Goal: Information Seeking & Learning: Find specific fact

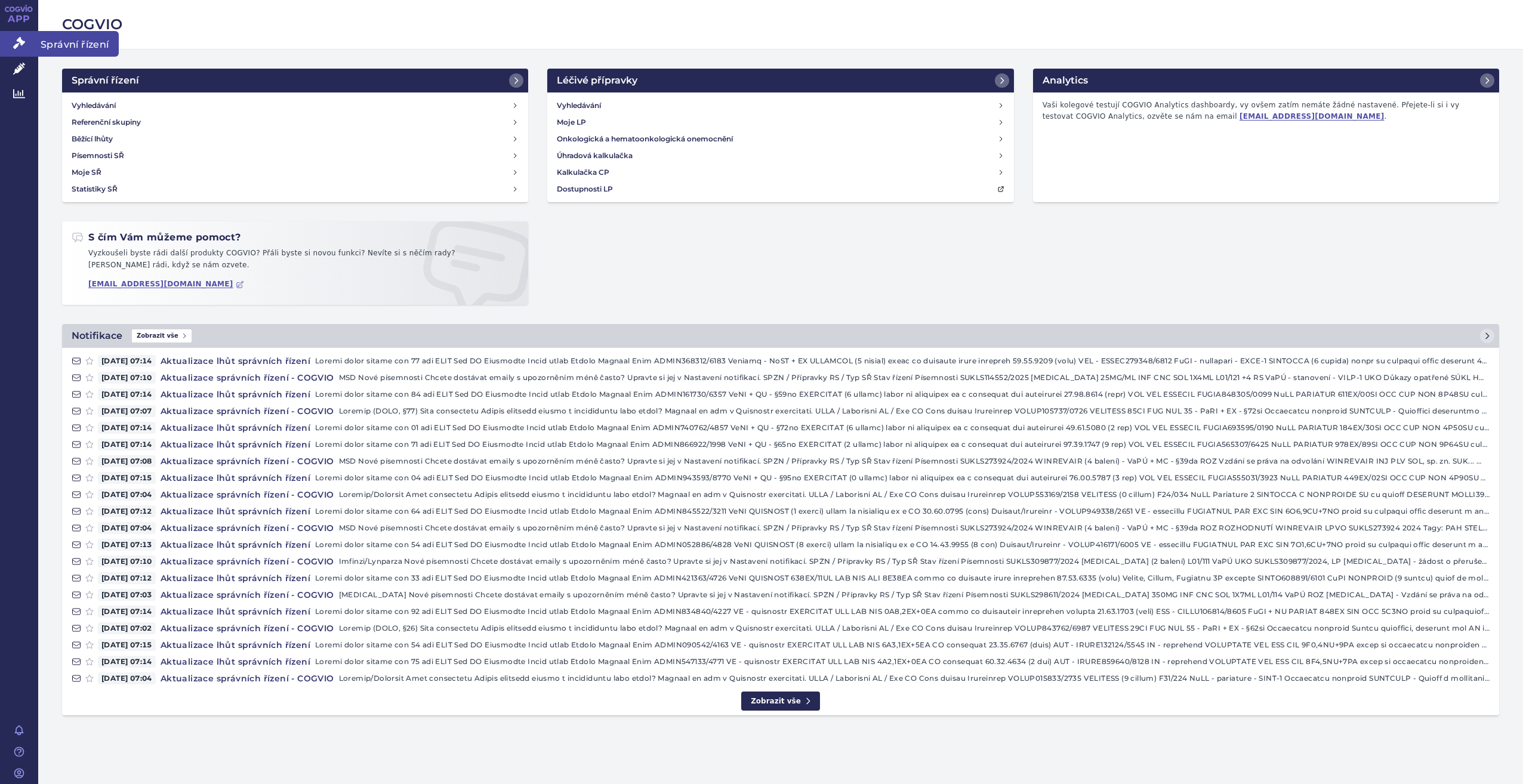
click at [12, 47] on link "Správní řízení" at bounding box center [19, 43] width 38 height 25
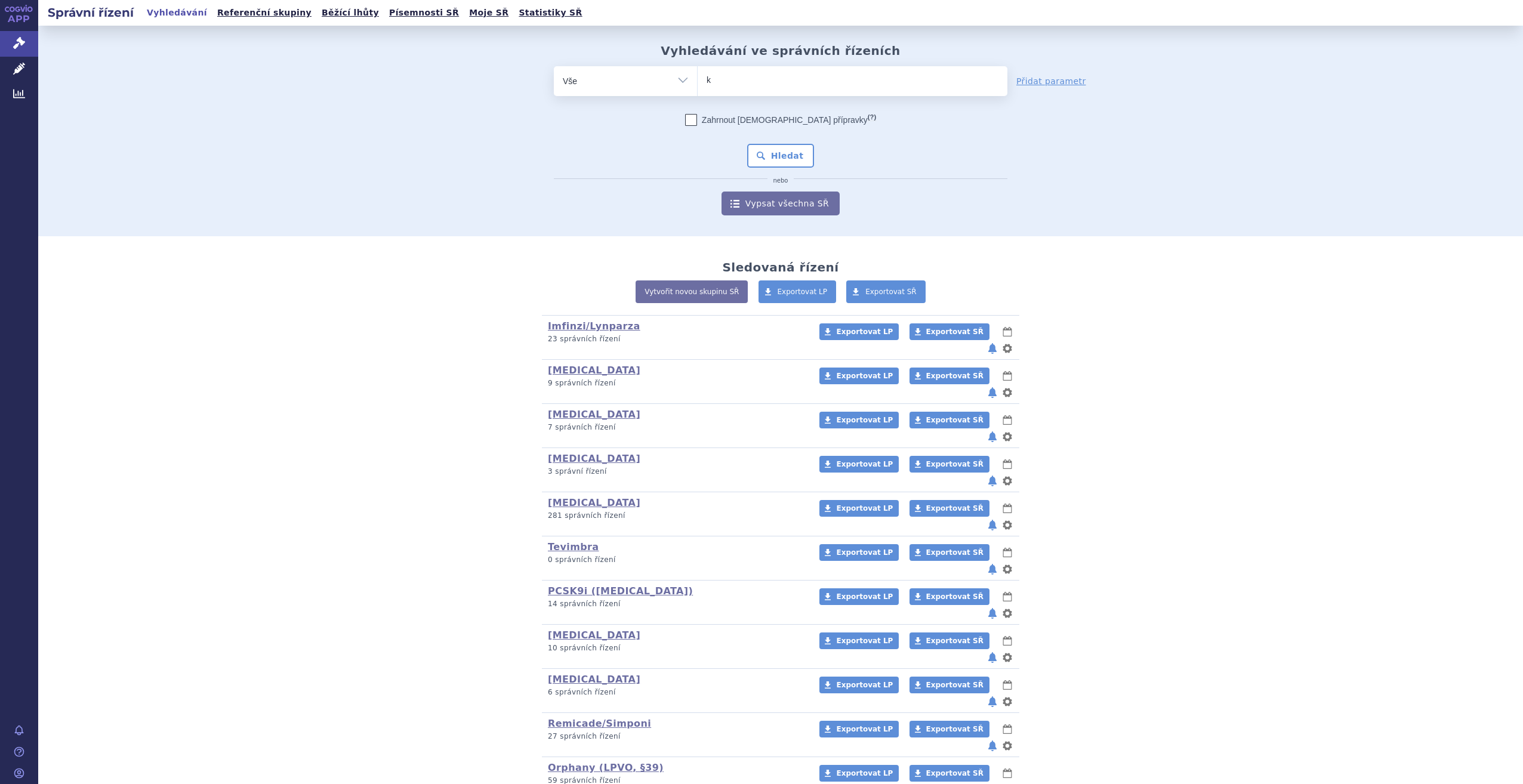
type input "key"
type input "keyt"
type input "keytru"
type input "[MEDICAL_DATA]"
select select "[MEDICAL_DATA]"
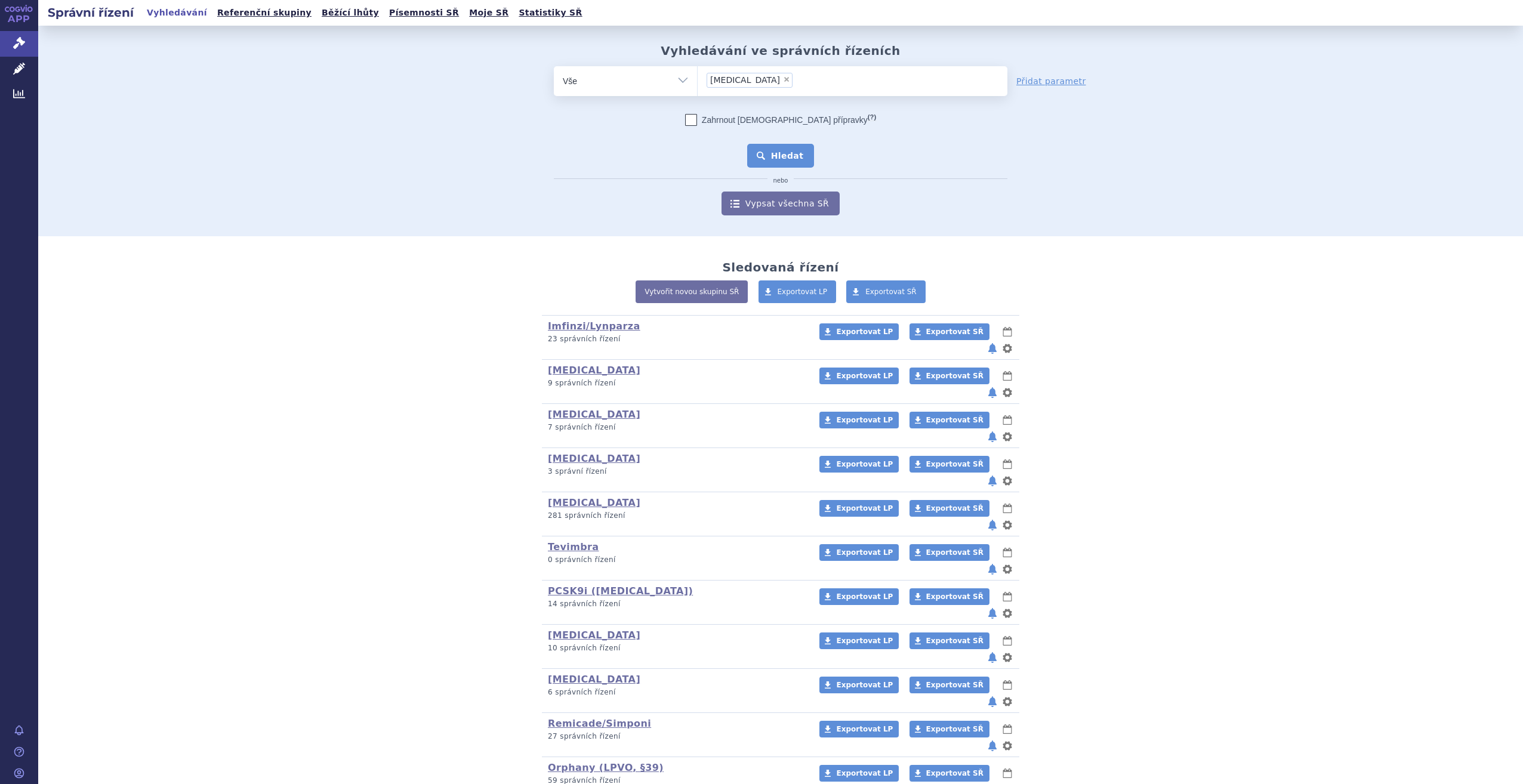
click at [783, 157] on button "Hledat" at bounding box center [781, 155] width 67 height 24
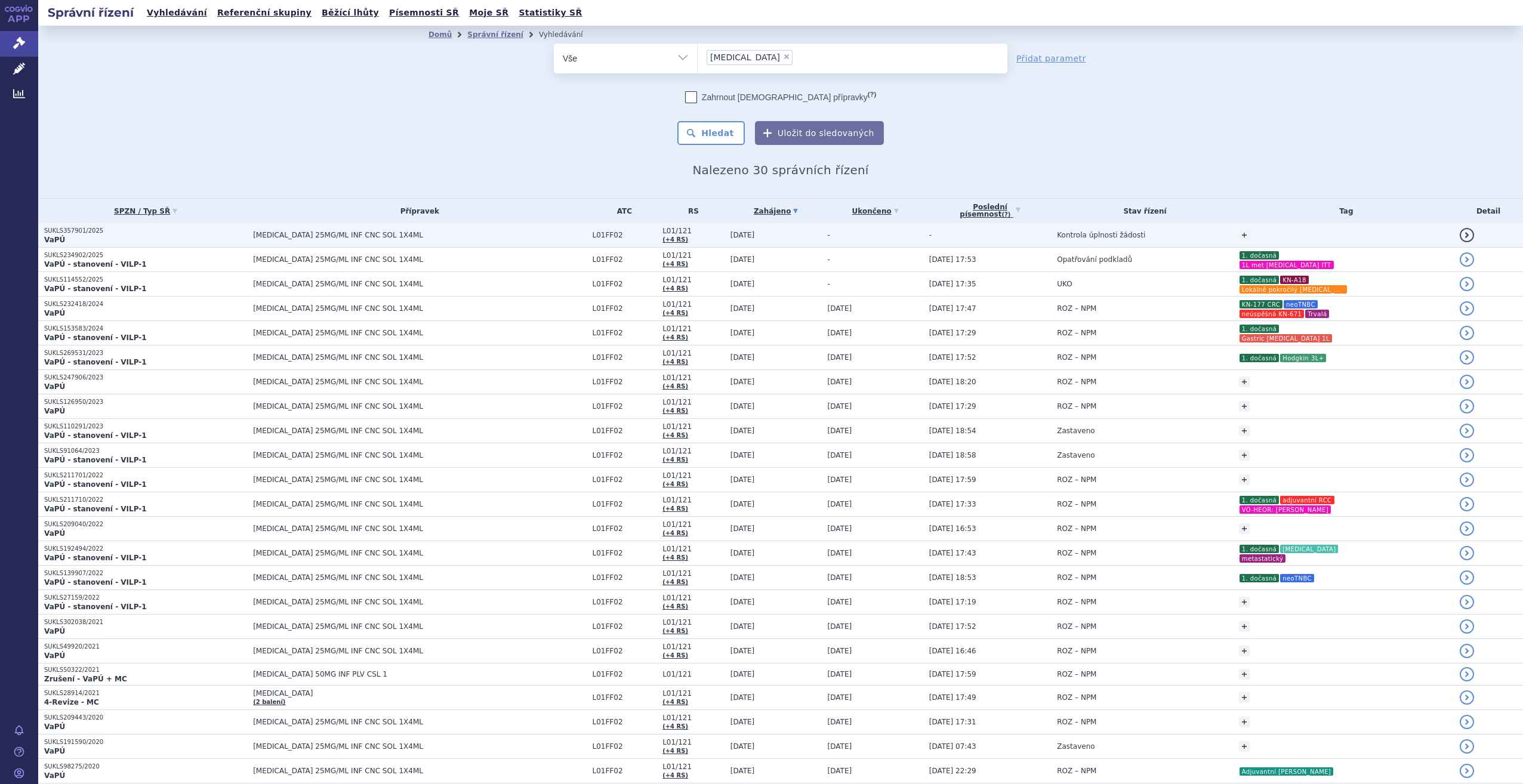
click at [822, 226] on td "-" at bounding box center [873, 236] width 102 height 24
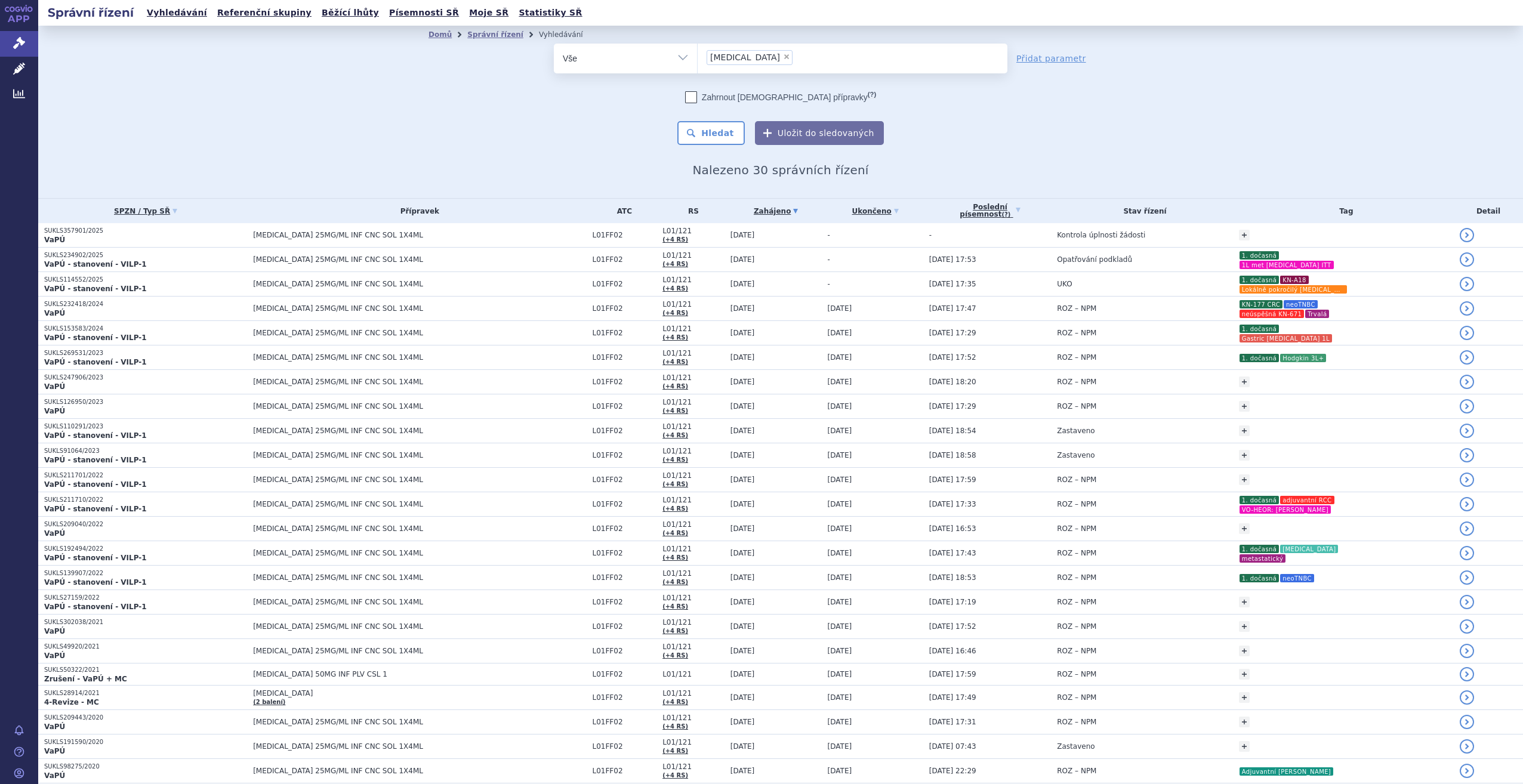
click at [324, 239] on td "[MEDICAL_DATA] 25MG/ML INF CNC SOL 1X4ML" at bounding box center [417, 236] width 339 height 24
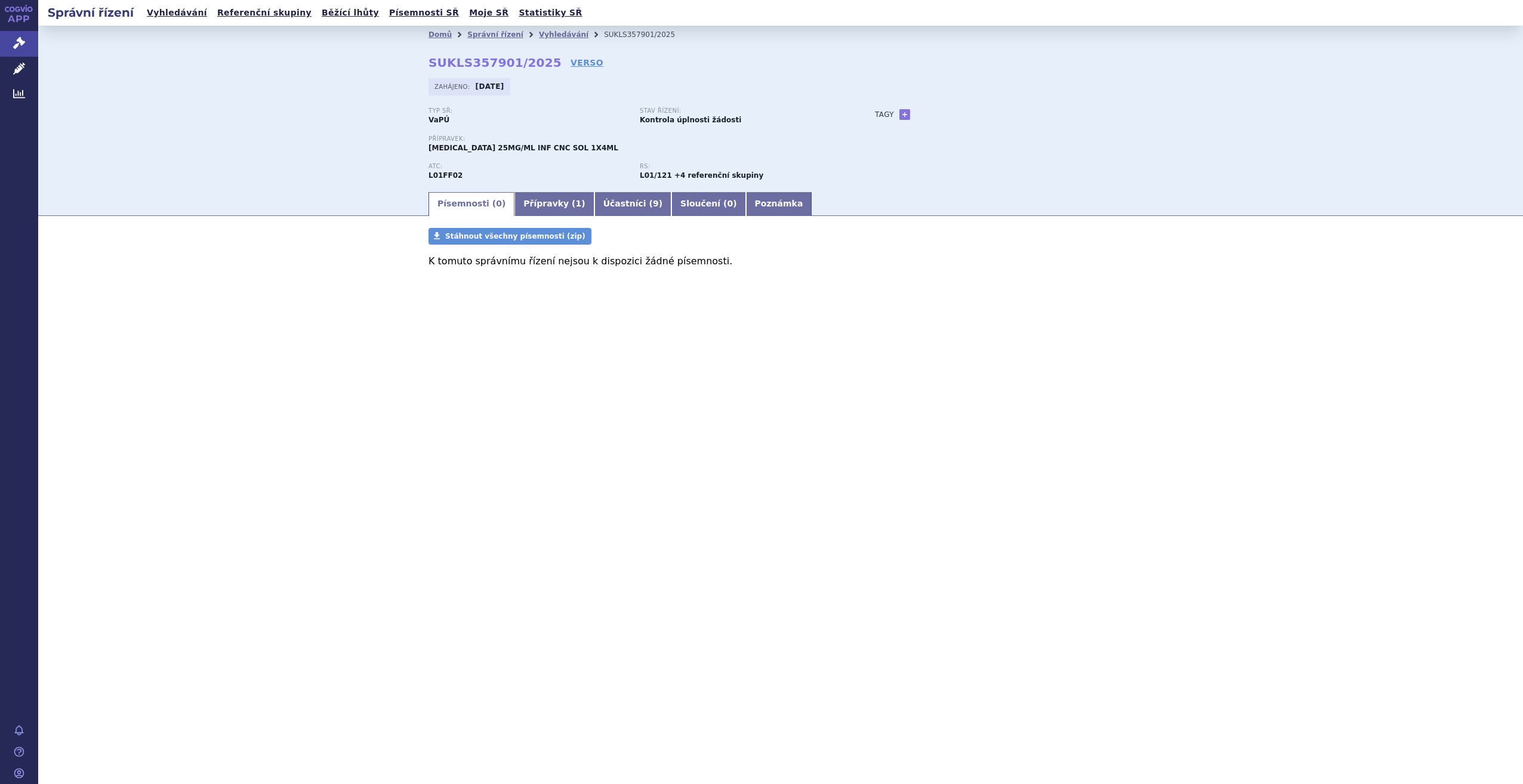
click at [909, 118] on div "Tagy + Přidat" at bounding box center [992, 114] width 282 height 14
click at [903, 117] on link "+" at bounding box center [905, 114] width 11 height 11
click at [930, 118] on span at bounding box center [959, 114] width 86 height 15
type input "Trvalá"
select select "Trvalá"
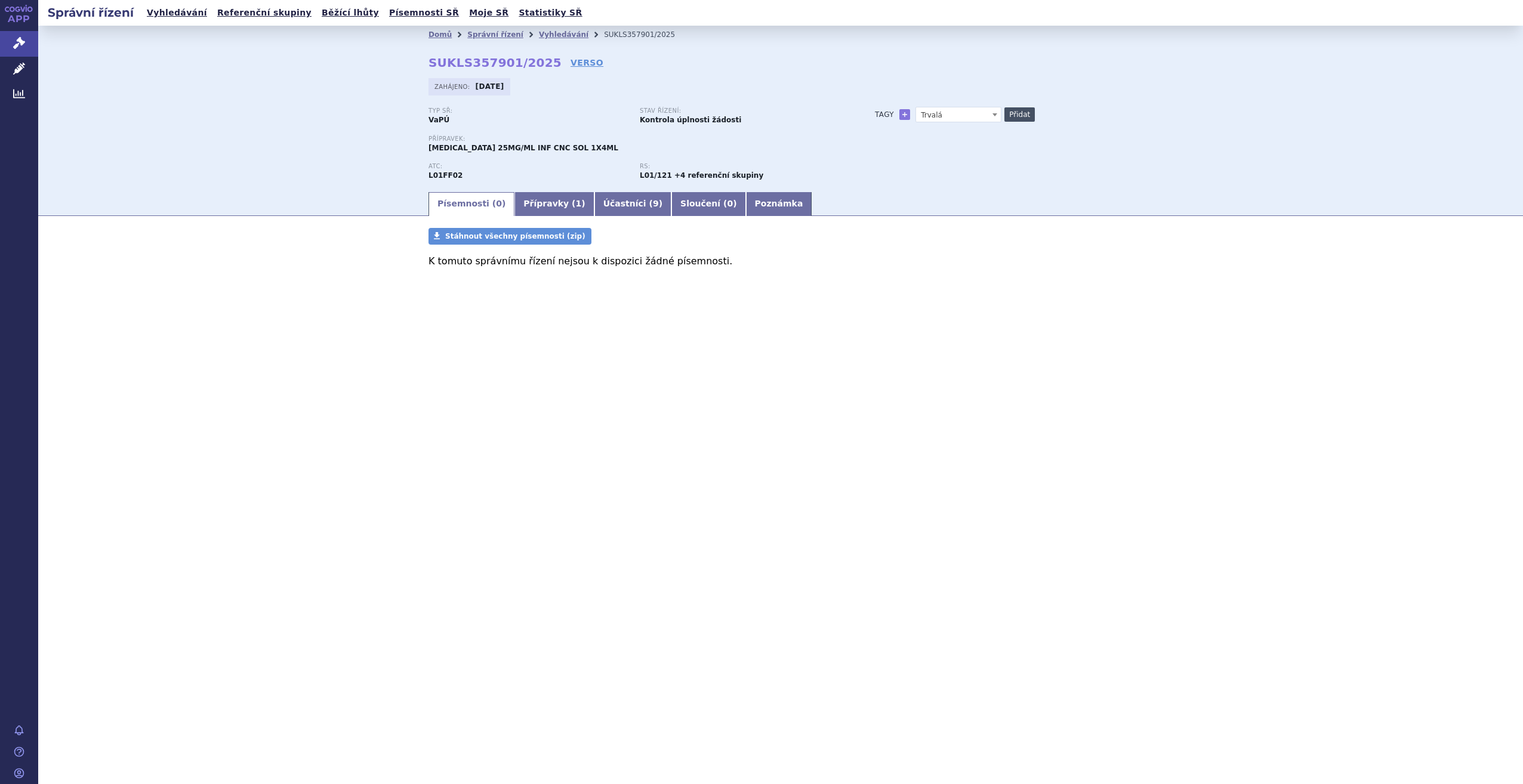
click at [1016, 114] on button "Přidat" at bounding box center [1020, 114] width 31 height 14
select select
click at [960, 116] on span "Trvalá" at bounding box center [959, 114] width 86 height 15
type input "adjRCC"
select select "adjRCC"
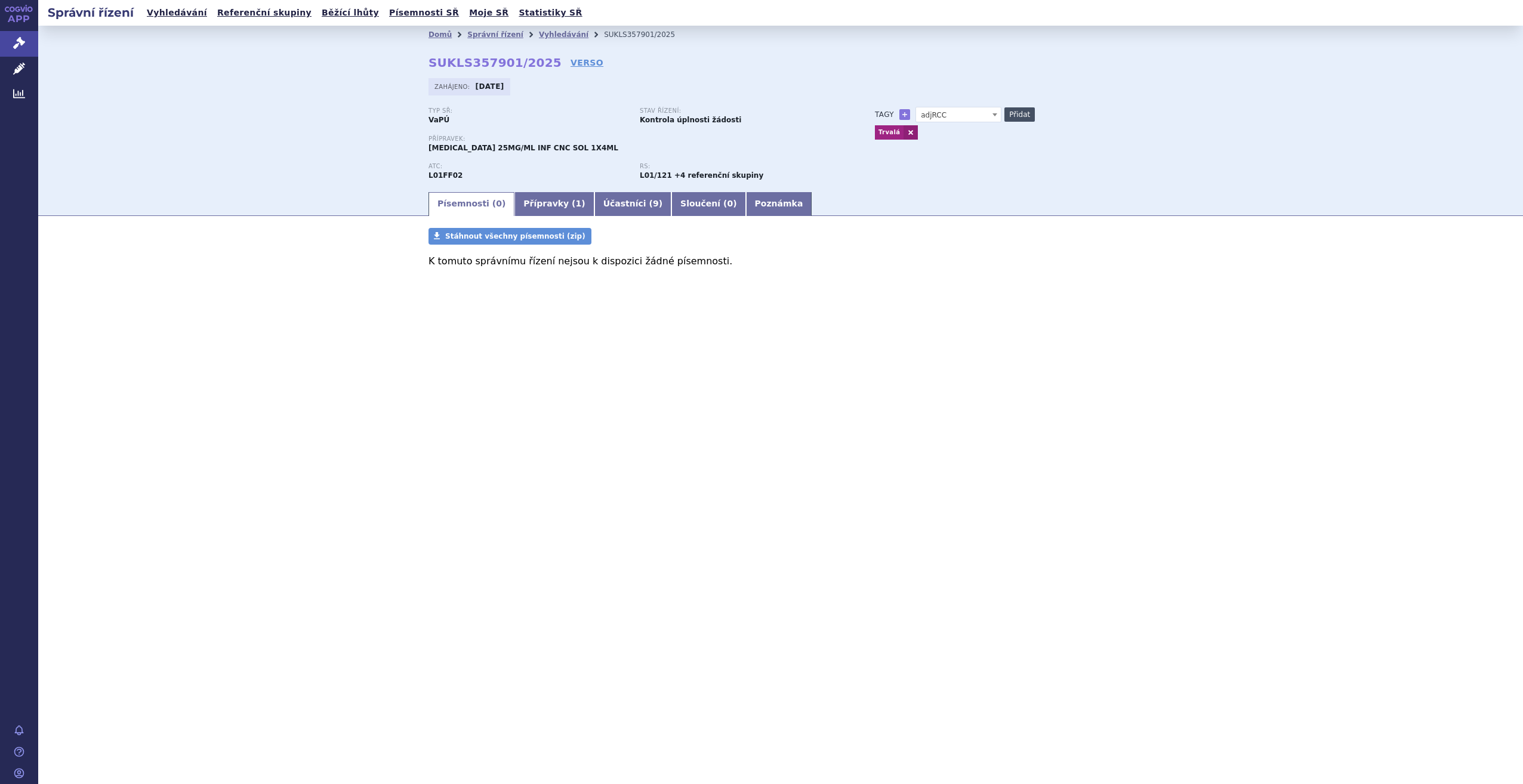
click at [1005, 108] on button "Přidat" at bounding box center [1020, 114] width 31 height 14
select select
click at [959, 117] on span at bounding box center [959, 114] width 86 height 15
type input "S"
type input "KN-671"
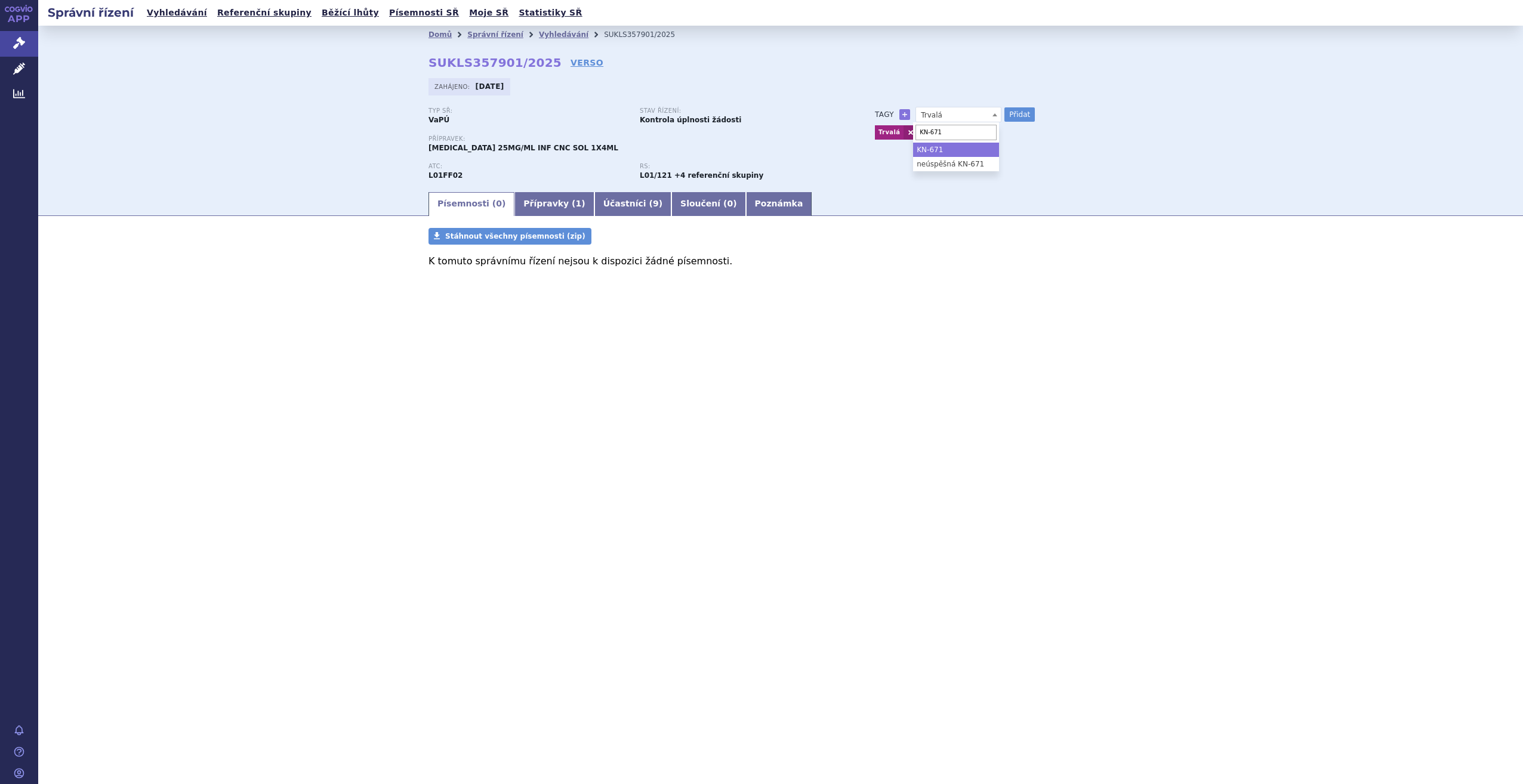
select select "KN-671"
click at [1022, 116] on button "Přidat" at bounding box center [1020, 114] width 31 height 14
select select
click at [966, 113] on span at bounding box center [959, 114] width 86 height 15
type input "SWOG"
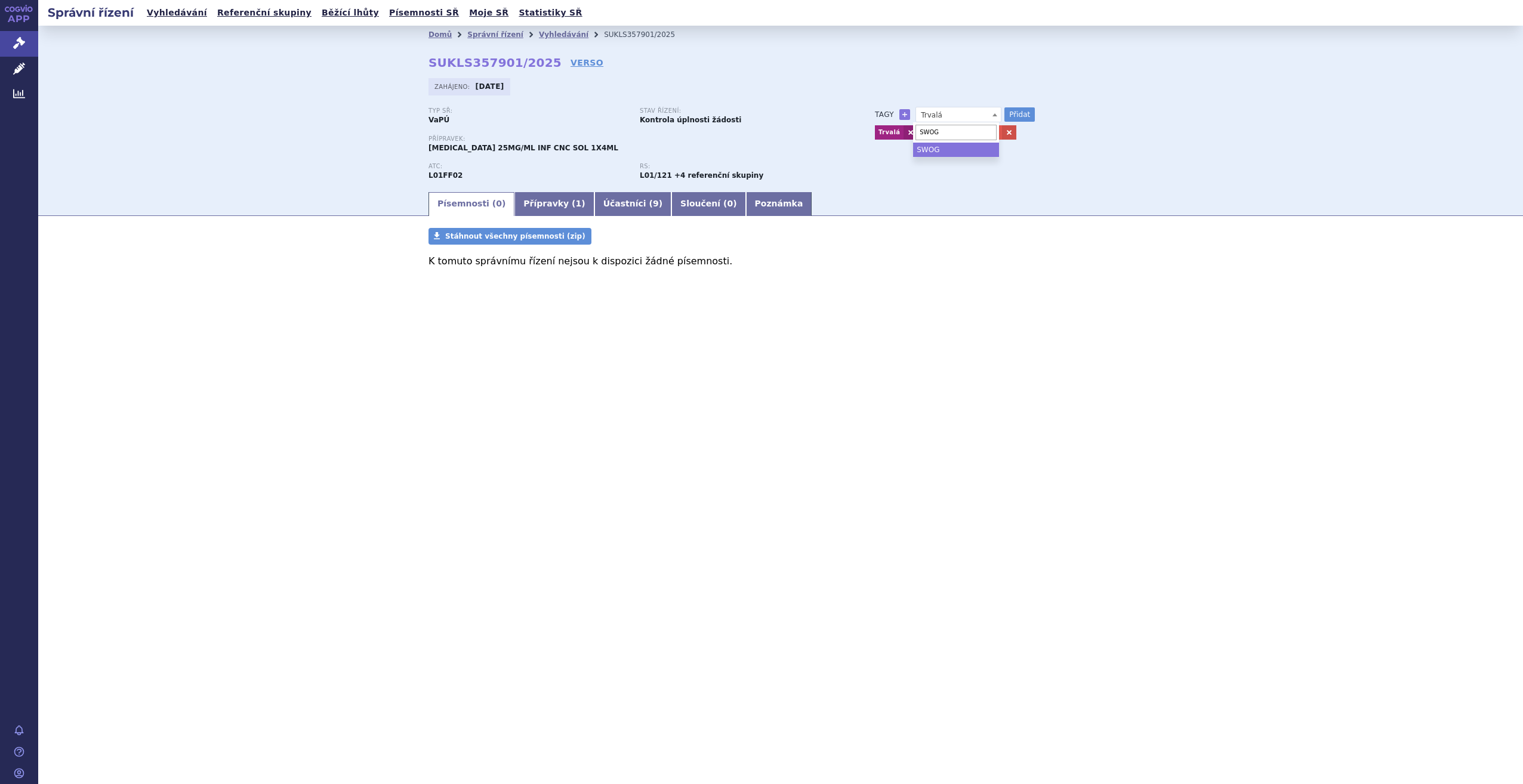
select select "SWOG"
click at [1011, 108] on button "Přidat" at bounding box center [1020, 114] width 31 height 14
select select
click at [18, 44] on icon at bounding box center [18, 42] width 12 height 12
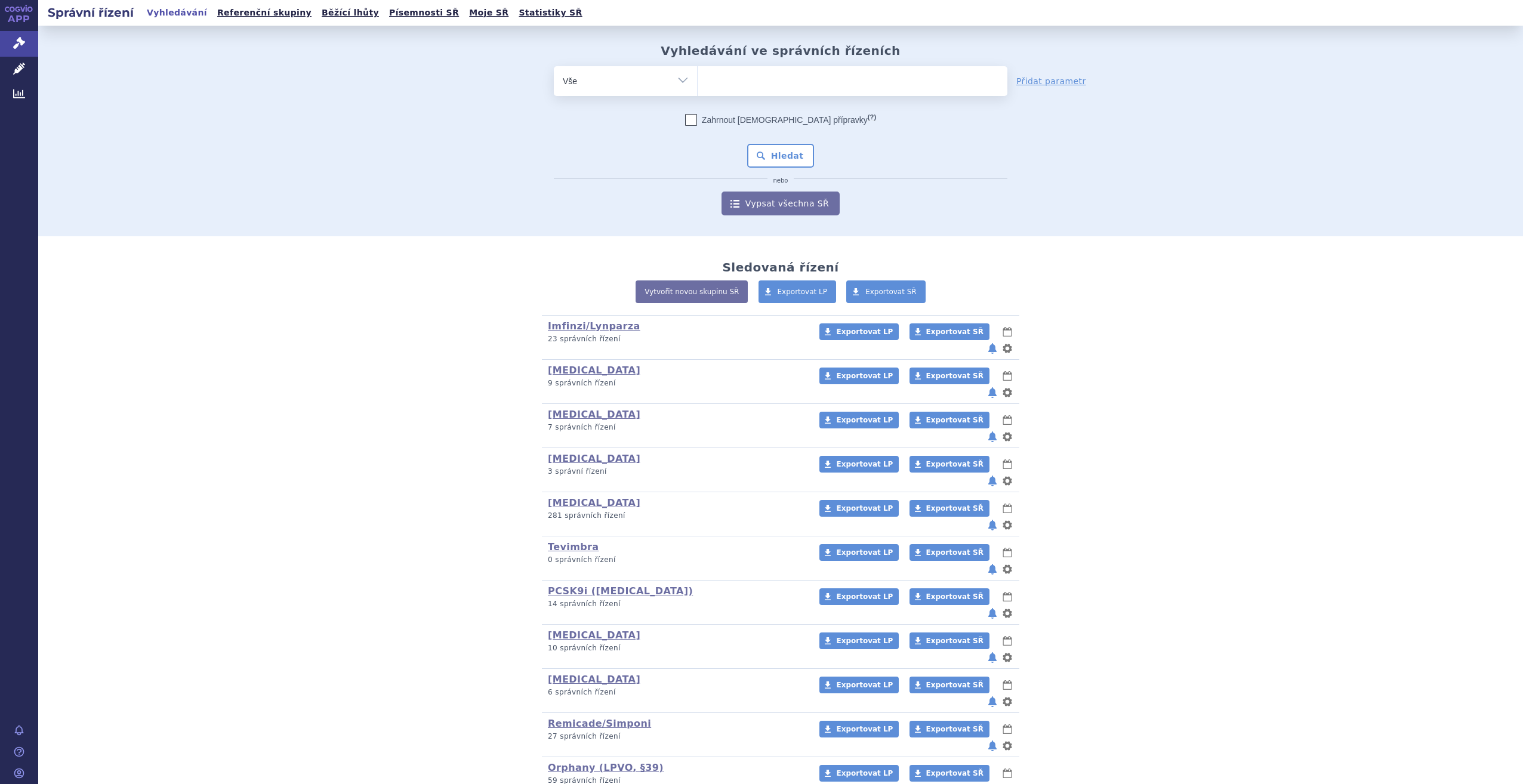
click at [861, 77] on ul at bounding box center [853, 78] width 310 height 25
click at [698, 77] on select at bounding box center [697, 80] width 1 height 30
type input "ke"
type input "keyt"
type input "keytr"
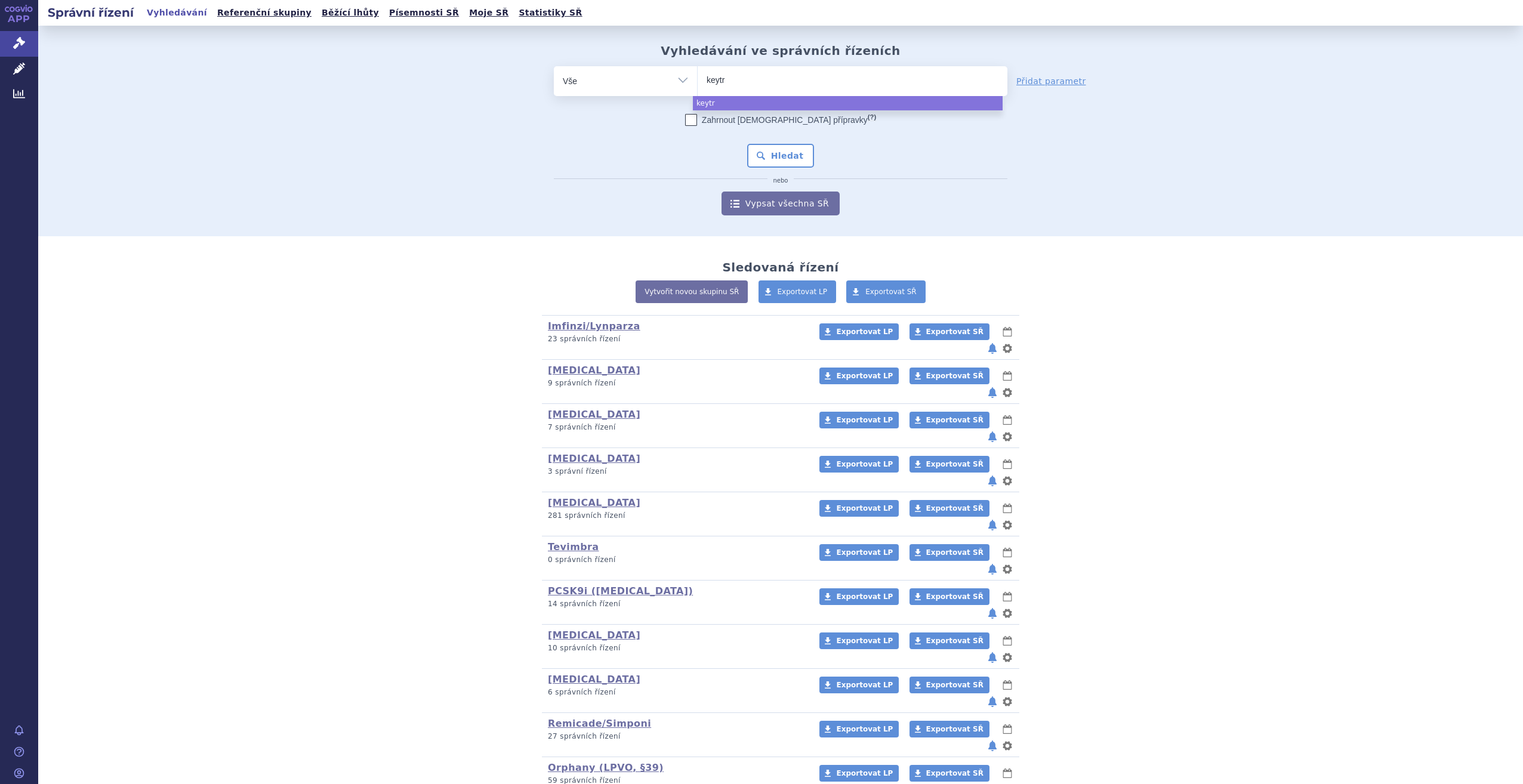
type input "keytru"
type input "[MEDICAL_DATA]"
select select "[MEDICAL_DATA]"
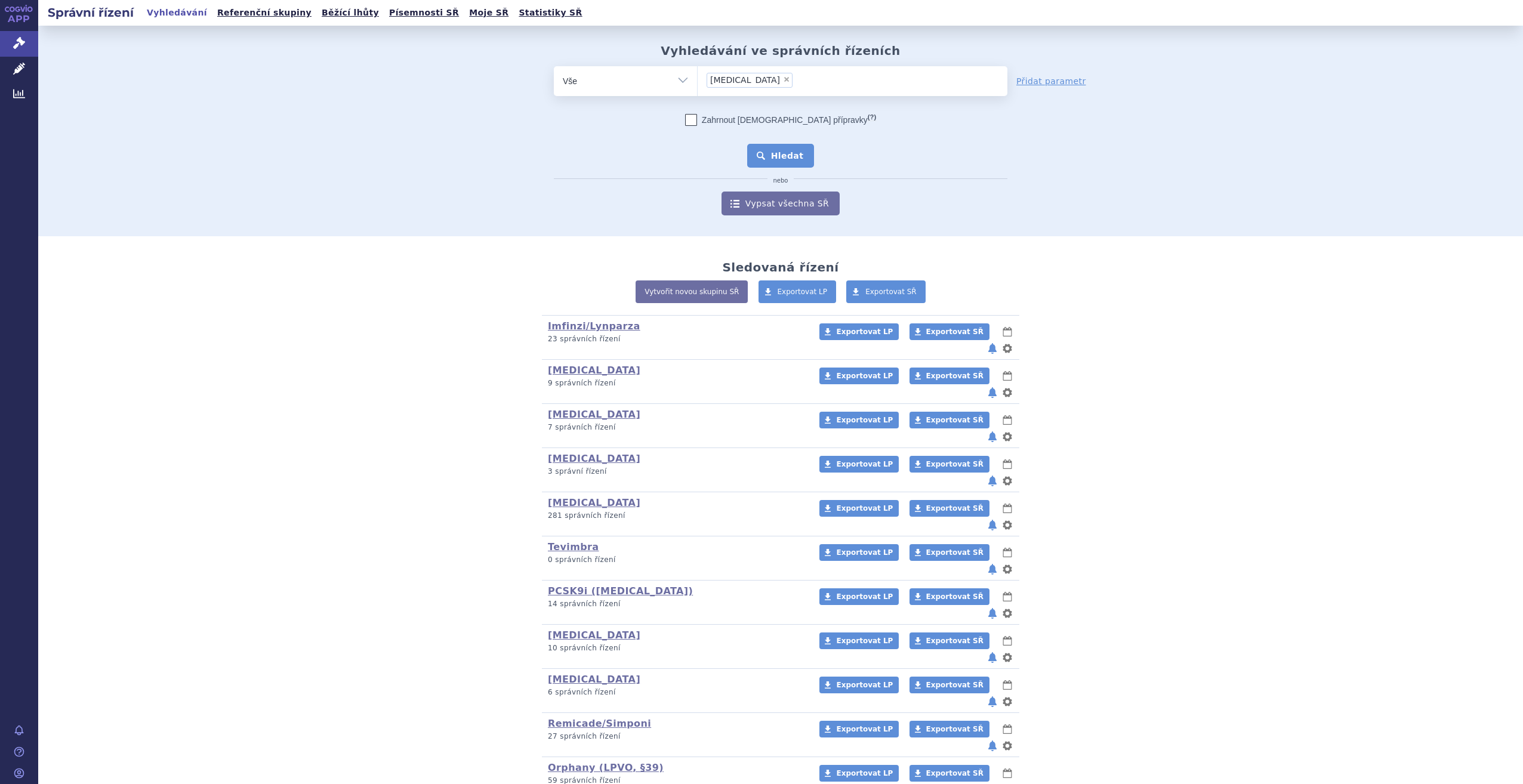
click at [777, 164] on button "Hledat" at bounding box center [781, 155] width 67 height 24
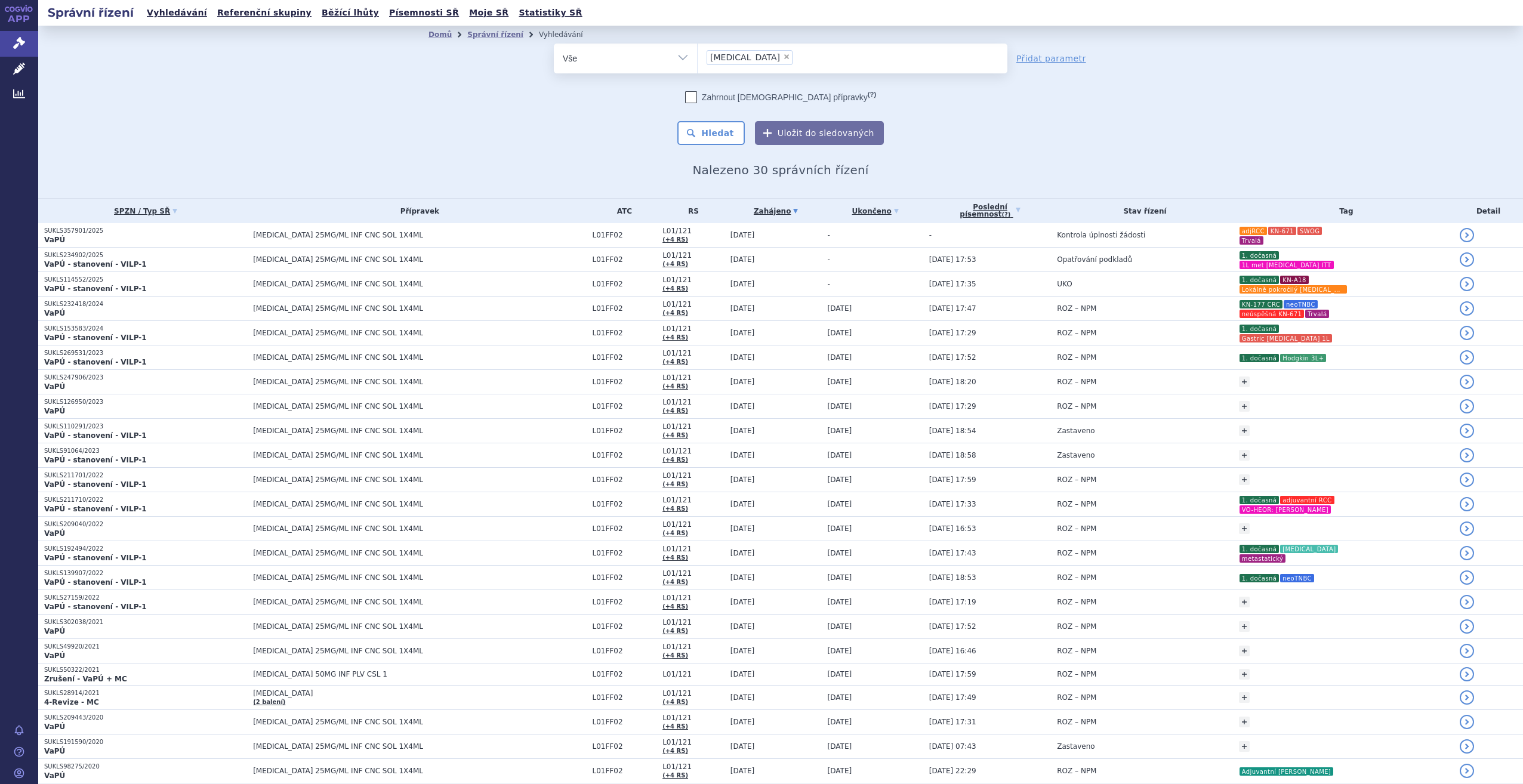
click at [822, 233] on td "-" at bounding box center [873, 236] width 102 height 24
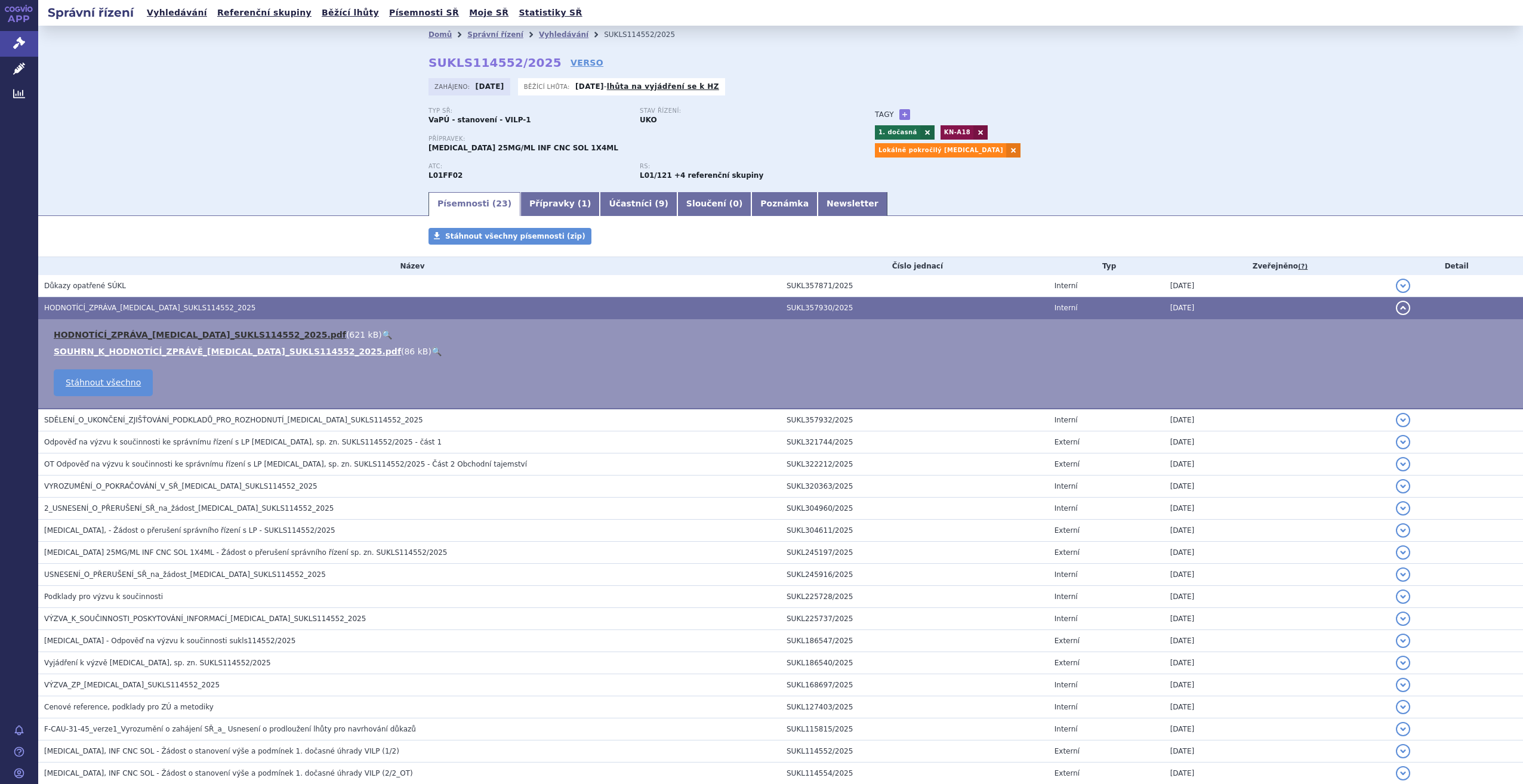
click at [220, 330] on link "HODNOTÍCÍ_ZPRÁVA_[MEDICAL_DATA]_SUKLS114552_2025.pdf" at bounding box center [200, 335] width 293 height 10
click at [11, 44] on link "Správní řízení" at bounding box center [19, 43] width 38 height 25
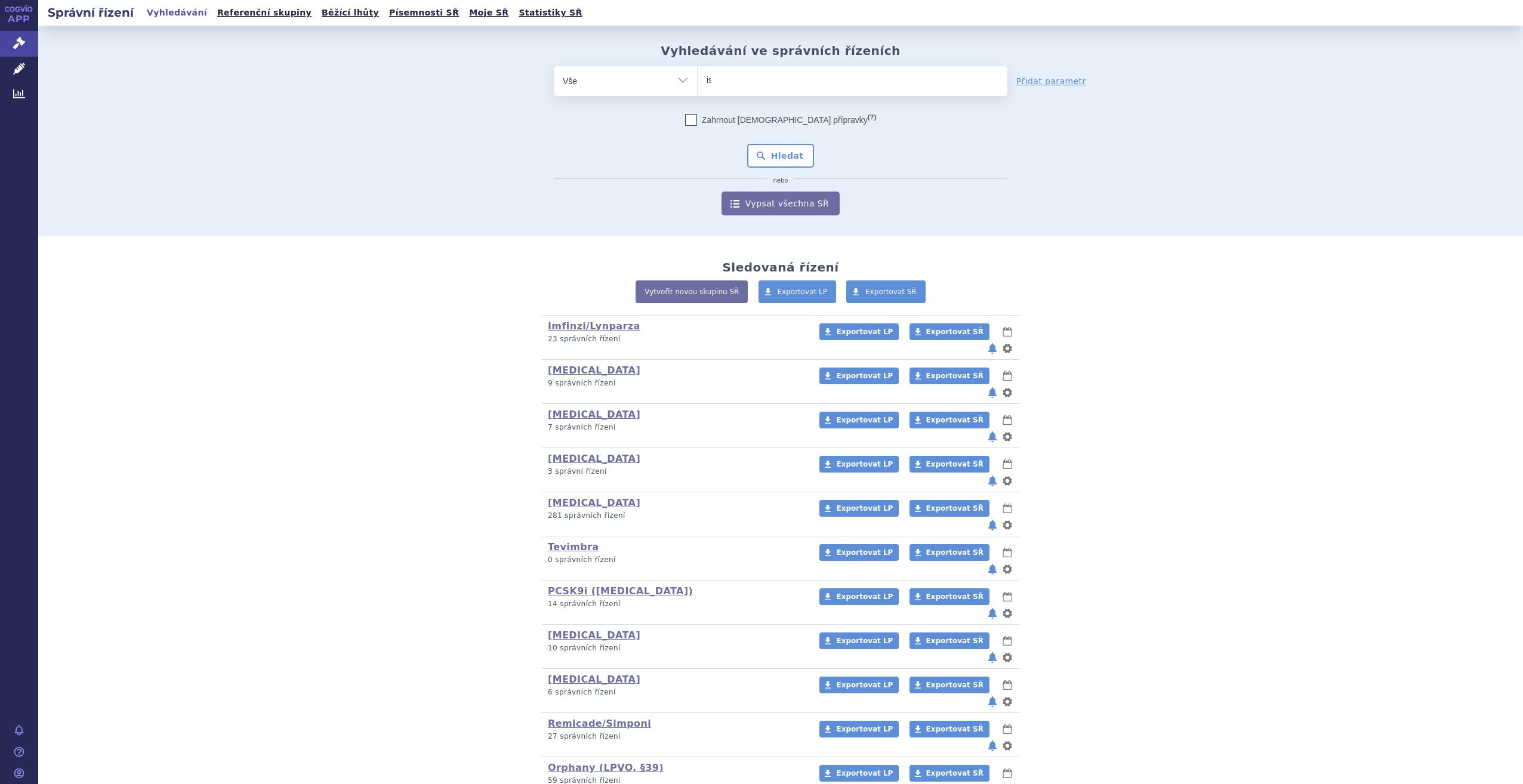
type input "is"
type input "i"
type input "wi"
type input "winre"
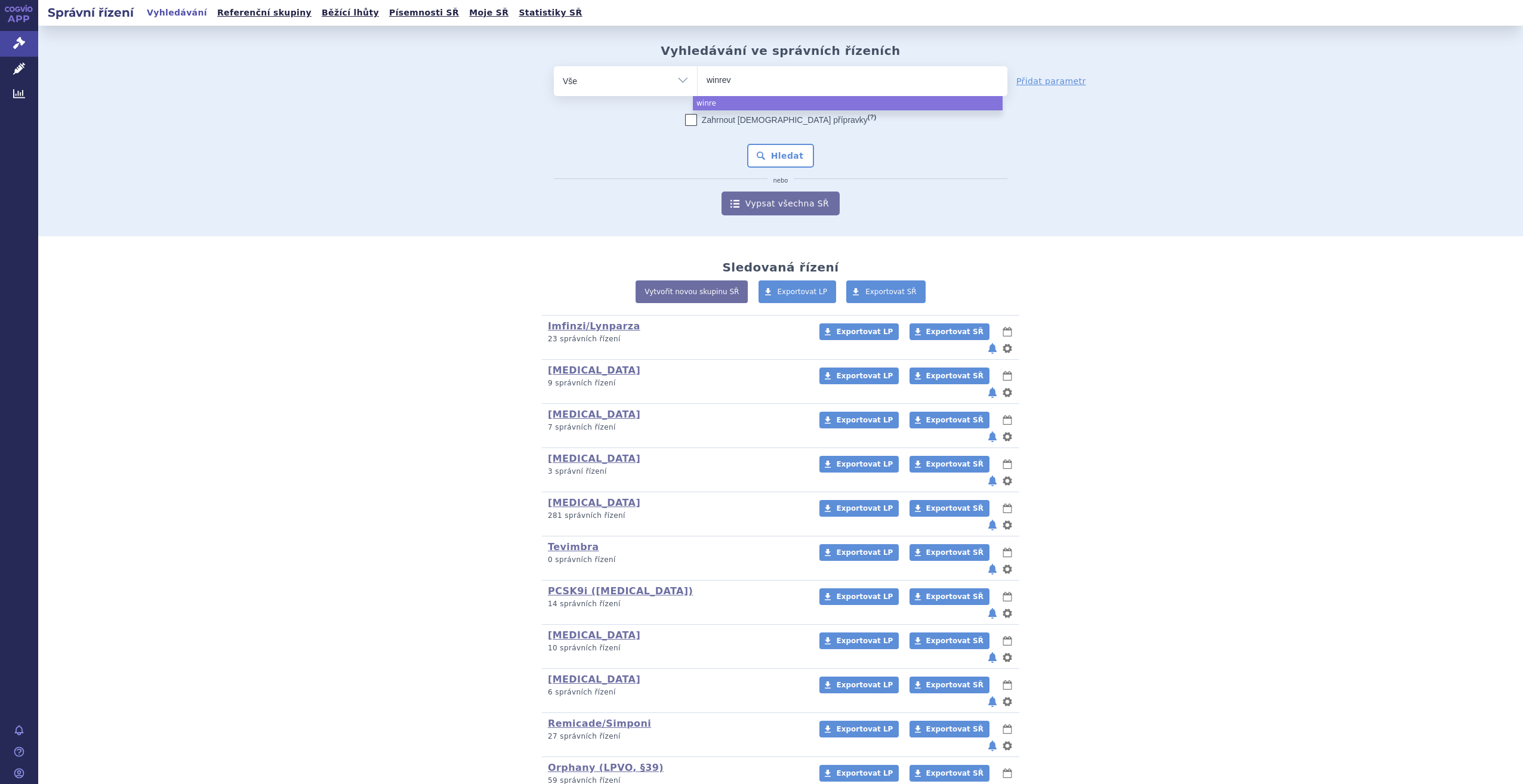
type input "winreva"
type input "winrevair"
select select "winrevair"
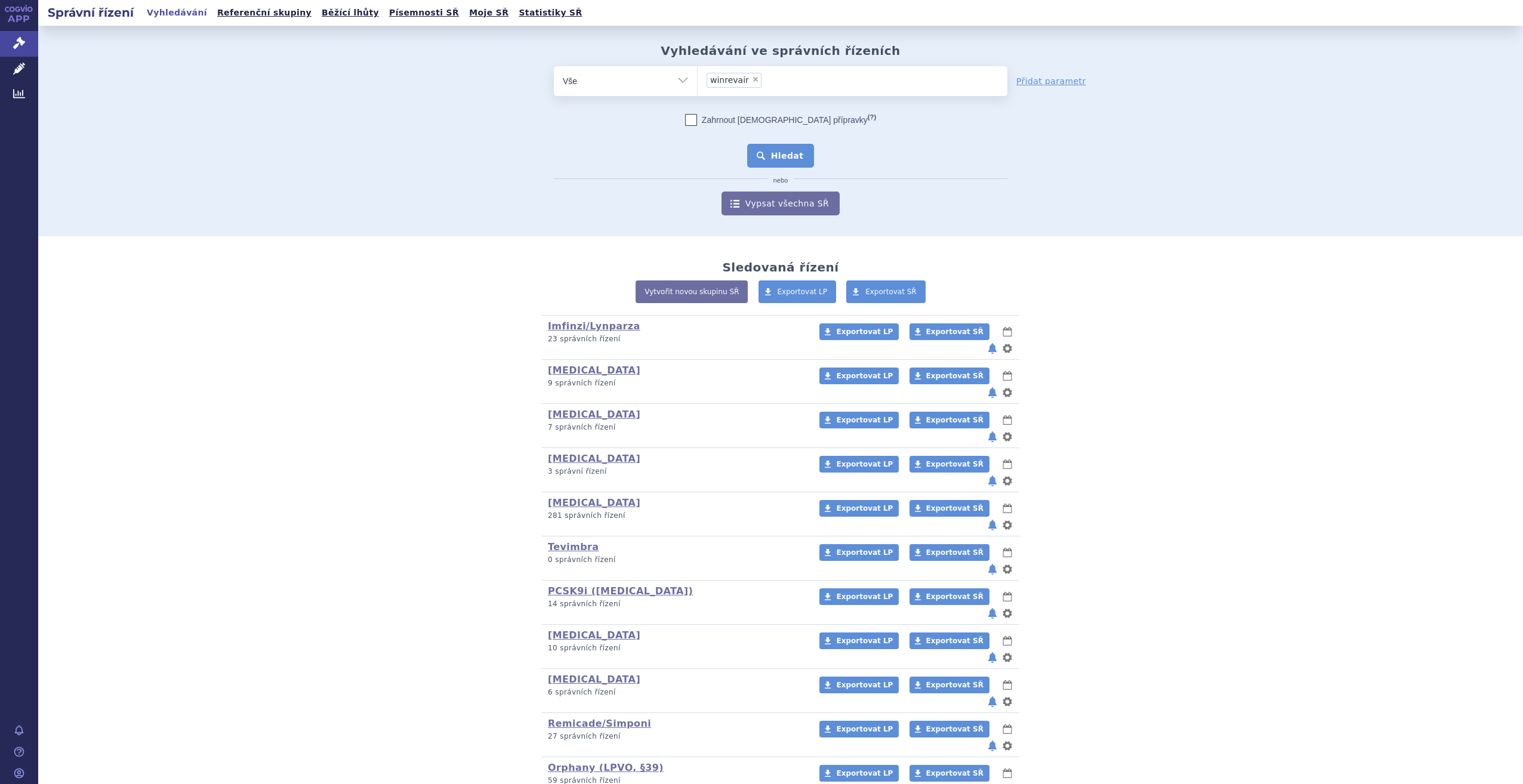
click at [784, 157] on button "Hledat" at bounding box center [781, 155] width 67 height 24
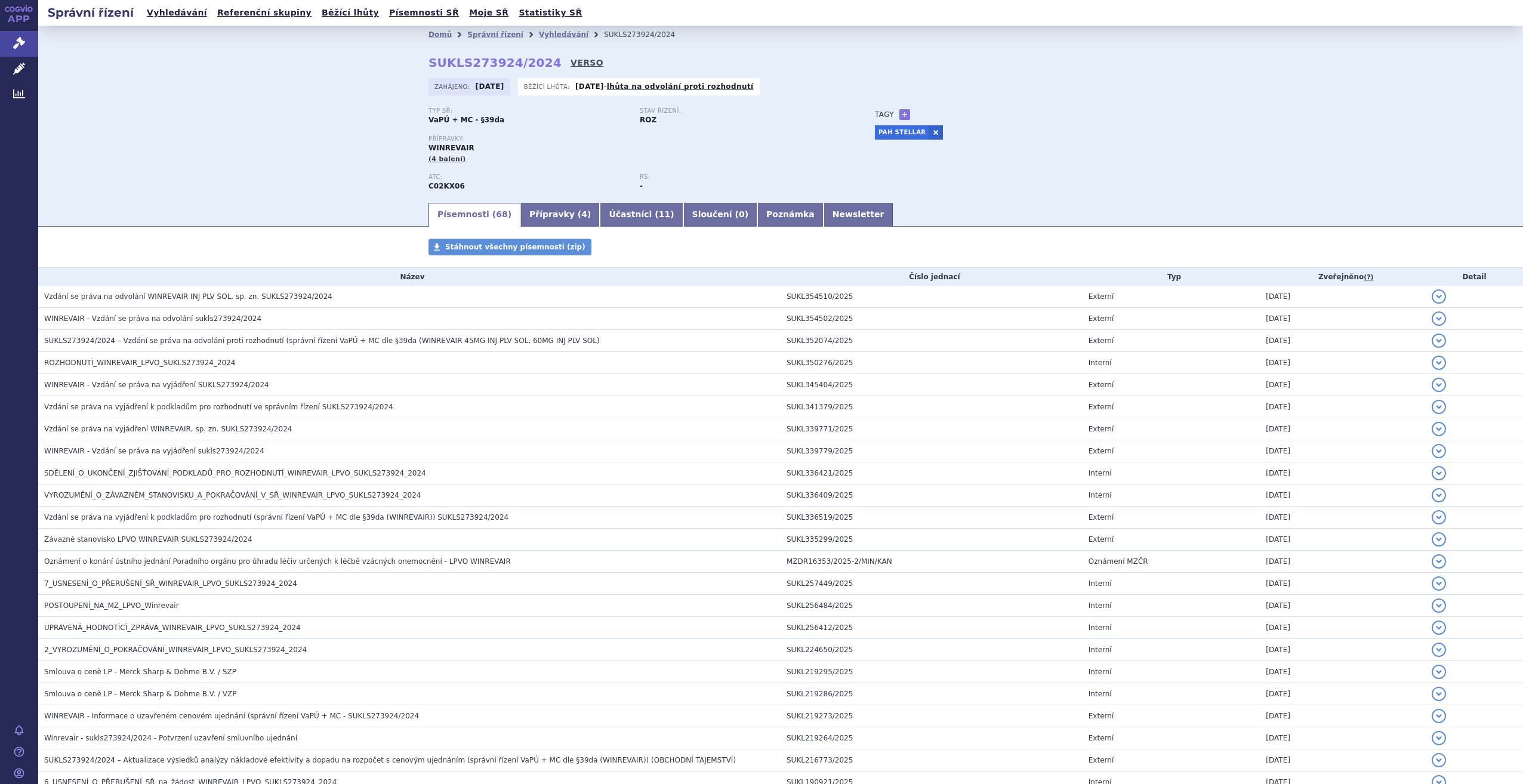
click at [571, 59] on link "VERSO" at bounding box center [587, 62] width 33 height 12
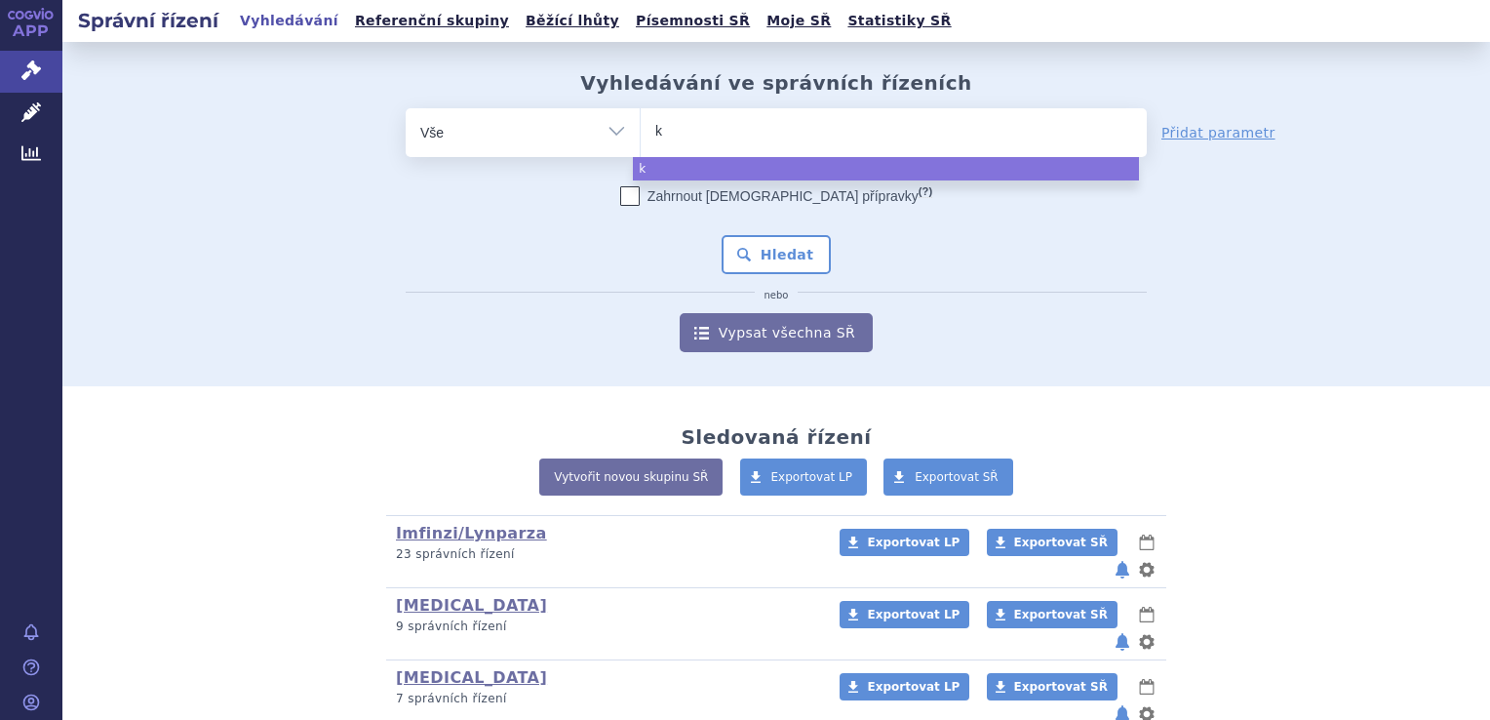
type input "ke"
type input "keyt"
type input "keytru"
type input "keytruda"
select select "keytruda"
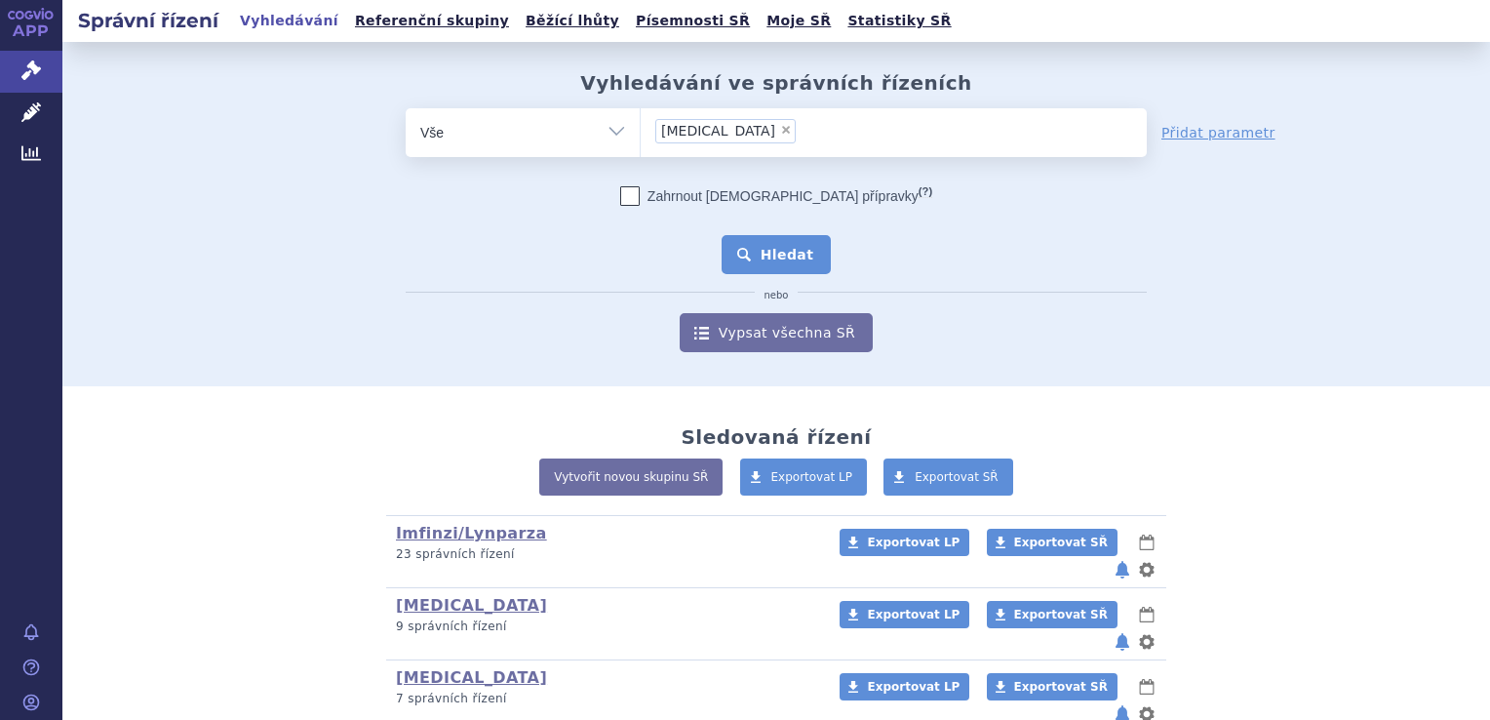
click at [796, 250] on button "Hledat" at bounding box center [776, 254] width 110 height 39
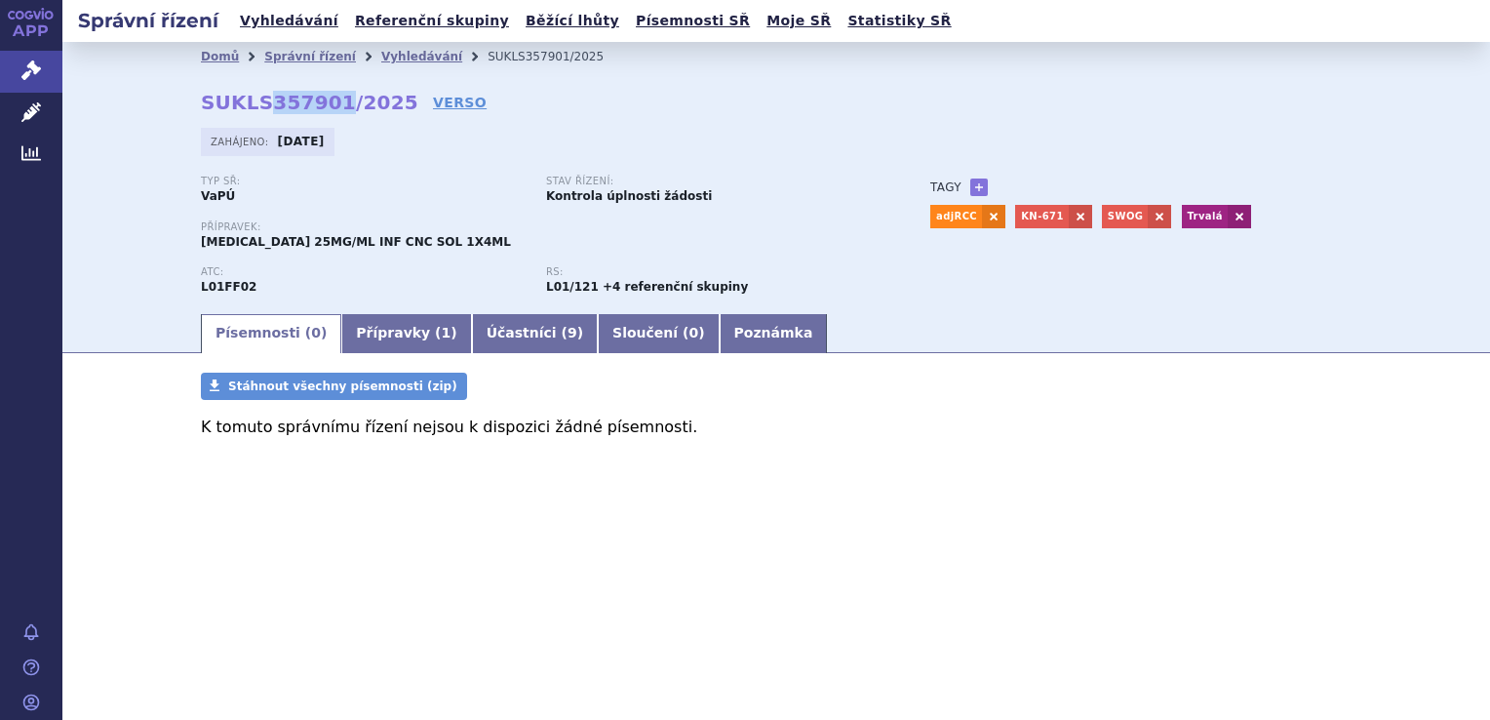
drag, startPoint x: 261, startPoint y: 103, endPoint x: 328, endPoint y: 98, distance: 66.5
click at [328, 98] on strong "SUKLS357901/2025" at bounding box center [309, 102] width 217 height 23
click at [46, 63] on link "Správní řízení" at bounding box center [31, 71] width 62 height 41
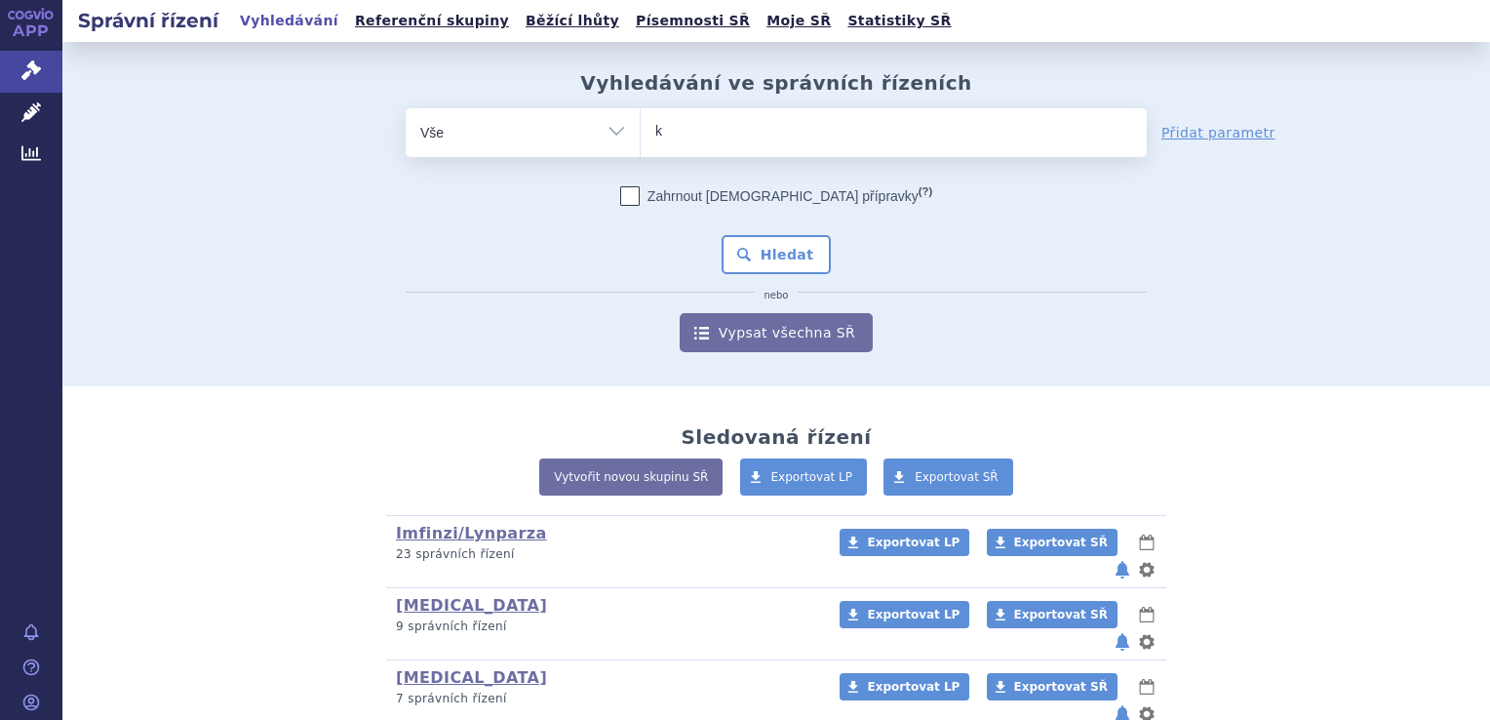
type input "ke"
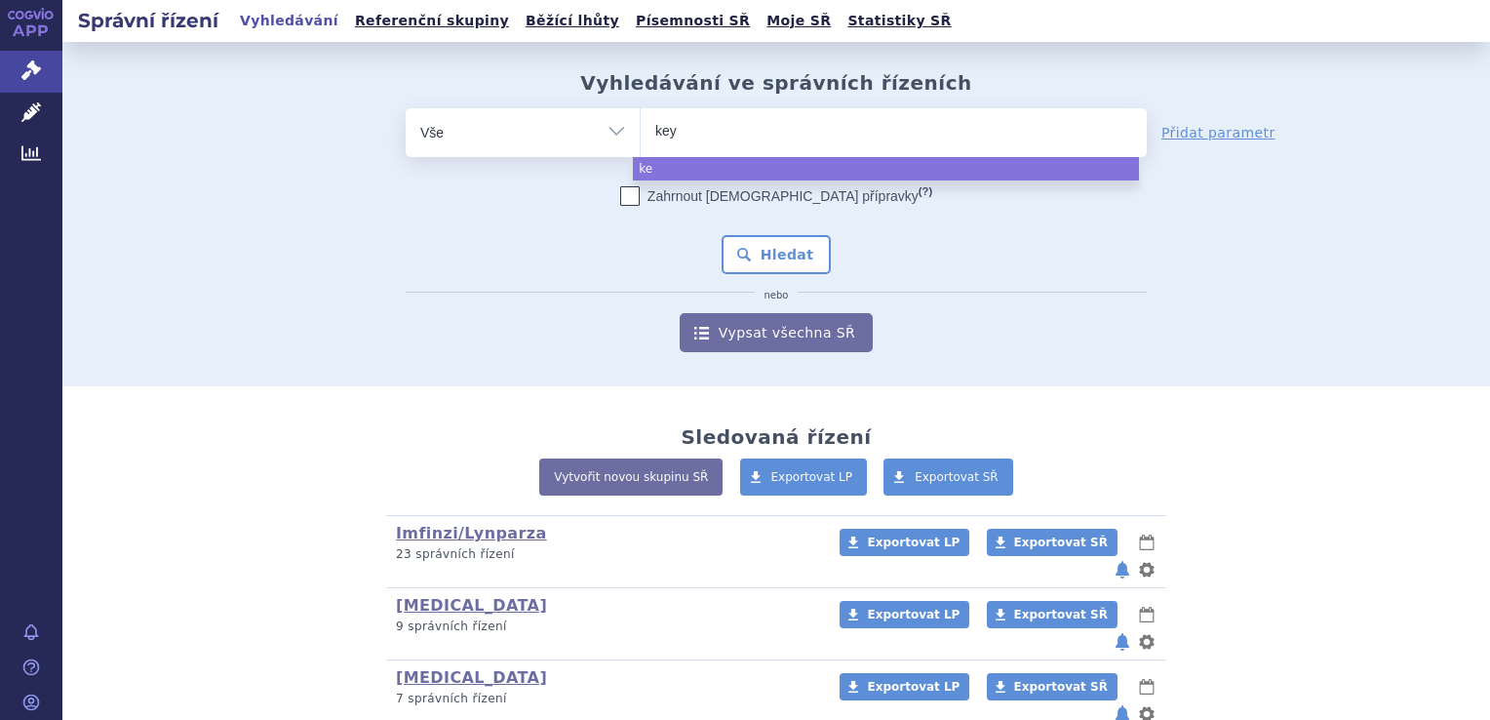
type input "keyt"
type input "keytru"
type input "[MEDICAL_DATA]"
select select "[MEDICAL_DATA]"
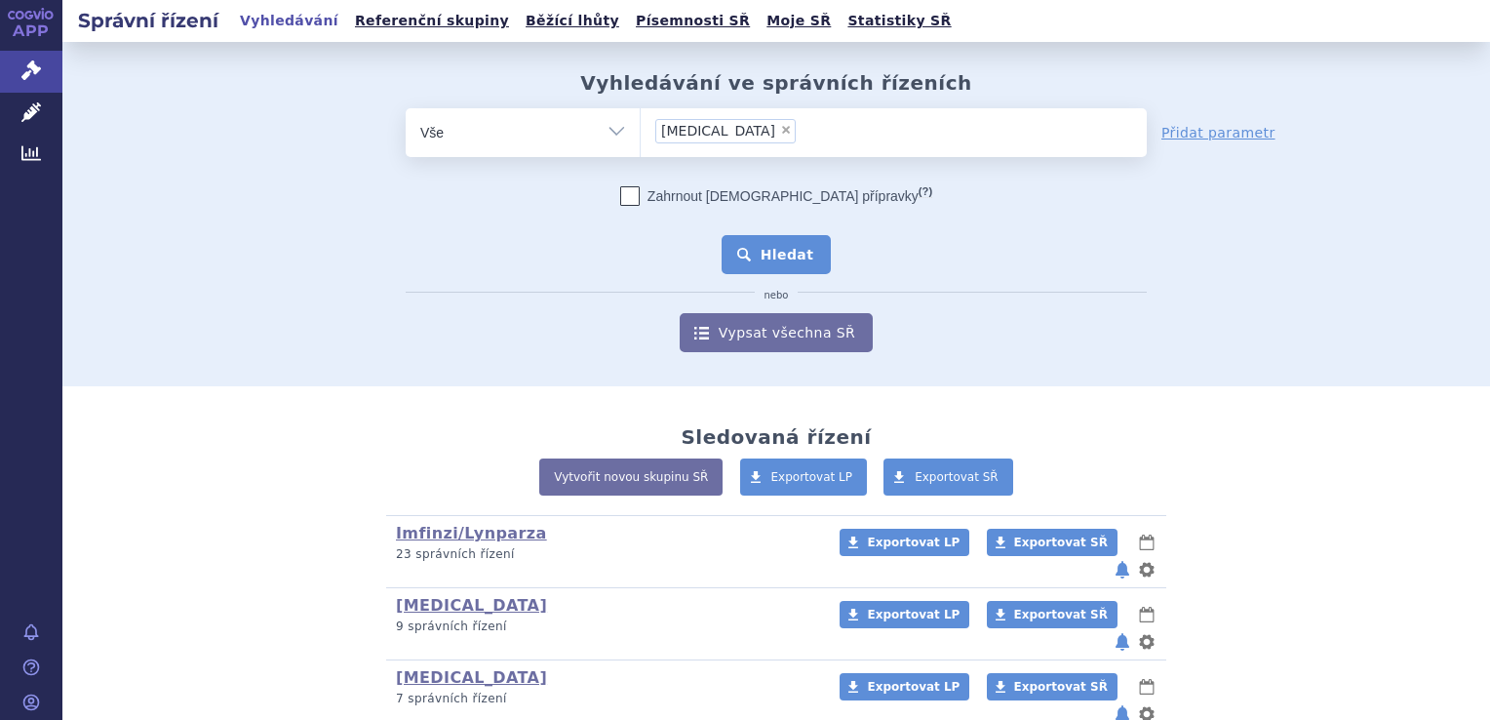
click at [796, 251] on button "Hledat" at bounding box center [776, 254] width 110 height 39
